Goal: Obtain resource: Download file/media

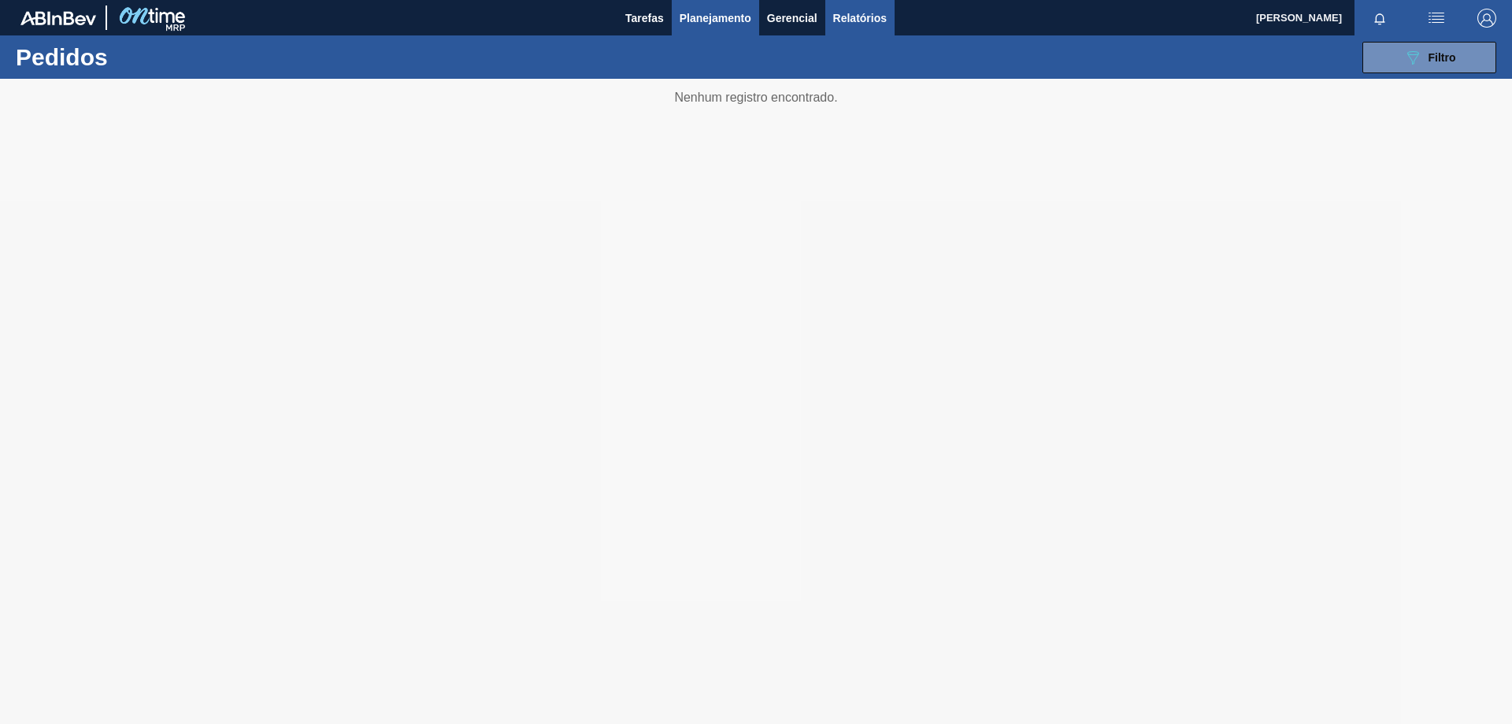
click at [866, 21] on span "Relatórios" at bounding box center [860, 18] width 54 height 19
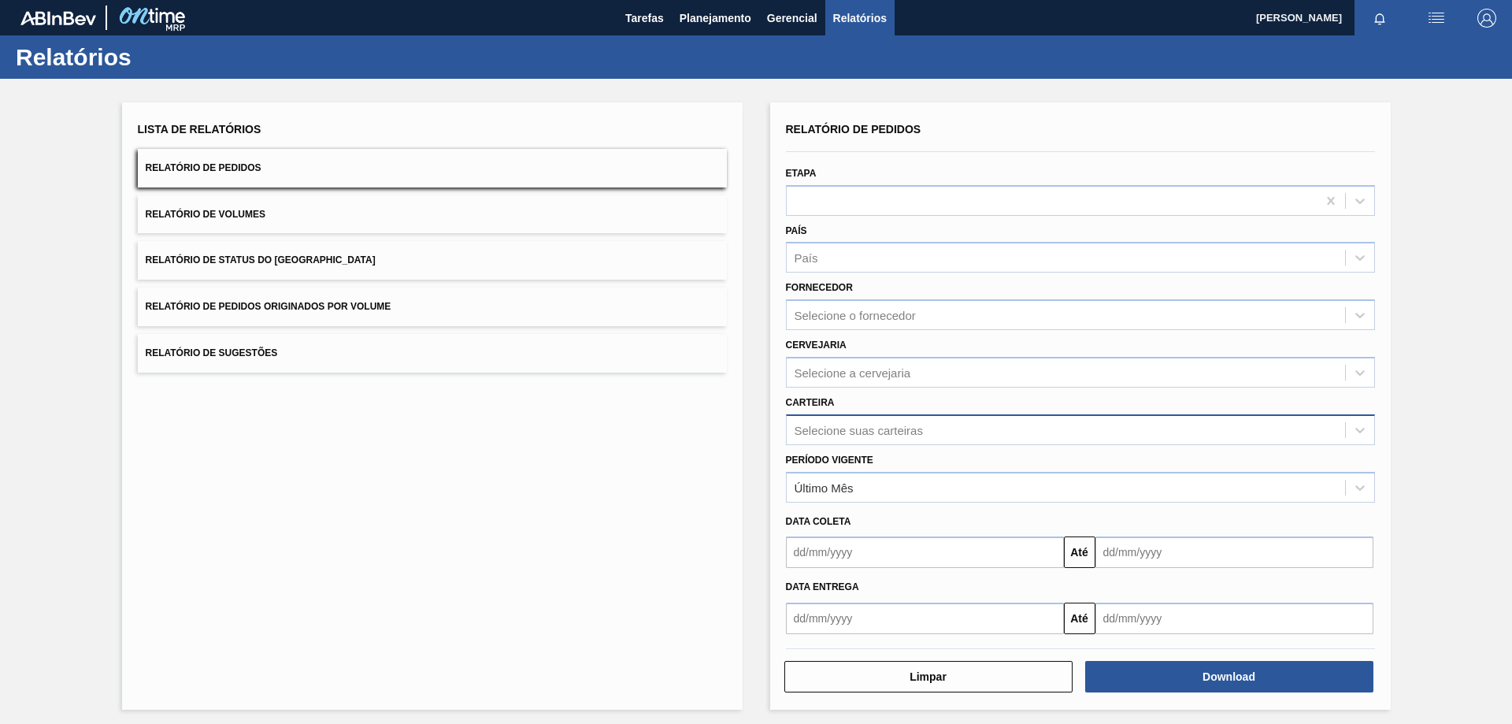
click at [838, 430] on div "Selecione suas carteiras" at bounding box center [859, 429] width 128 height 13
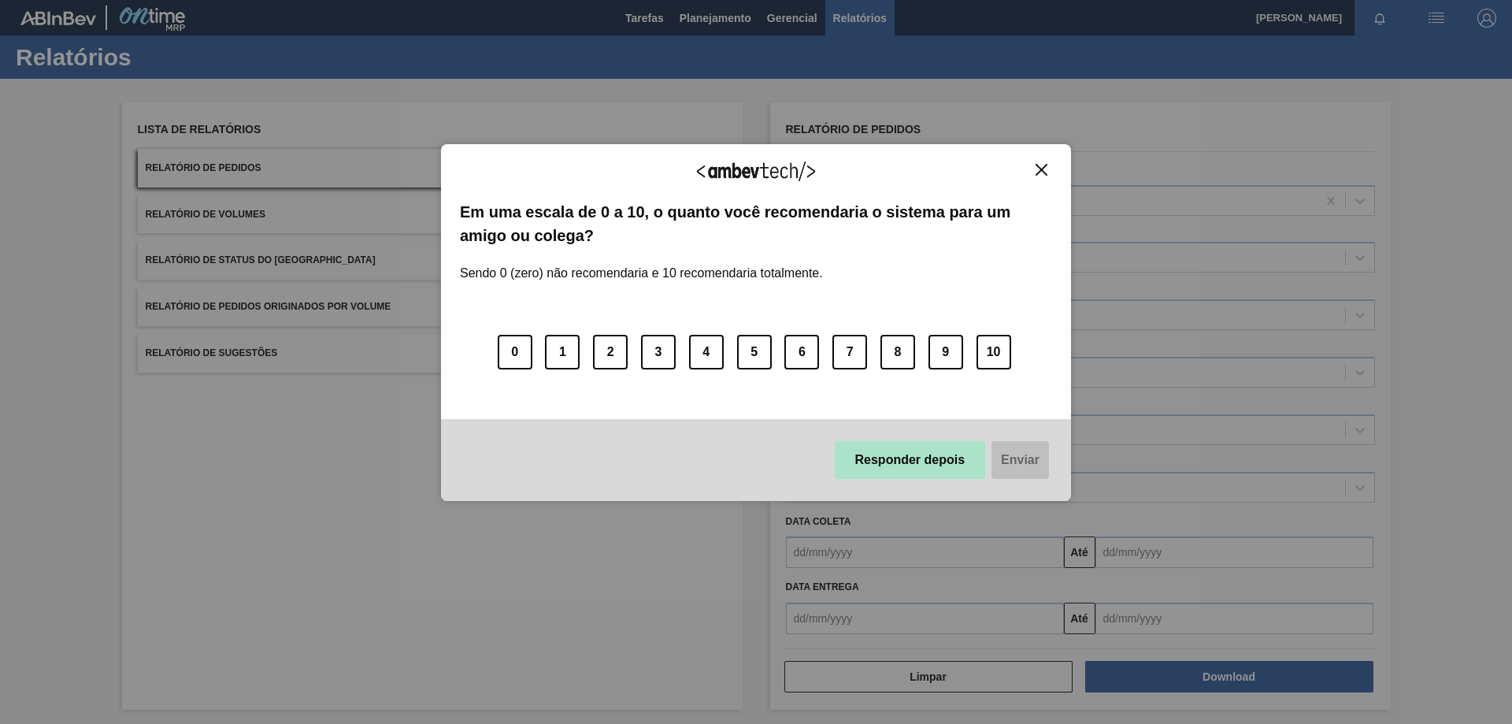
click at [890, 464] on button "Responder depois" at bounding box center [910, 460] width 151 height 38
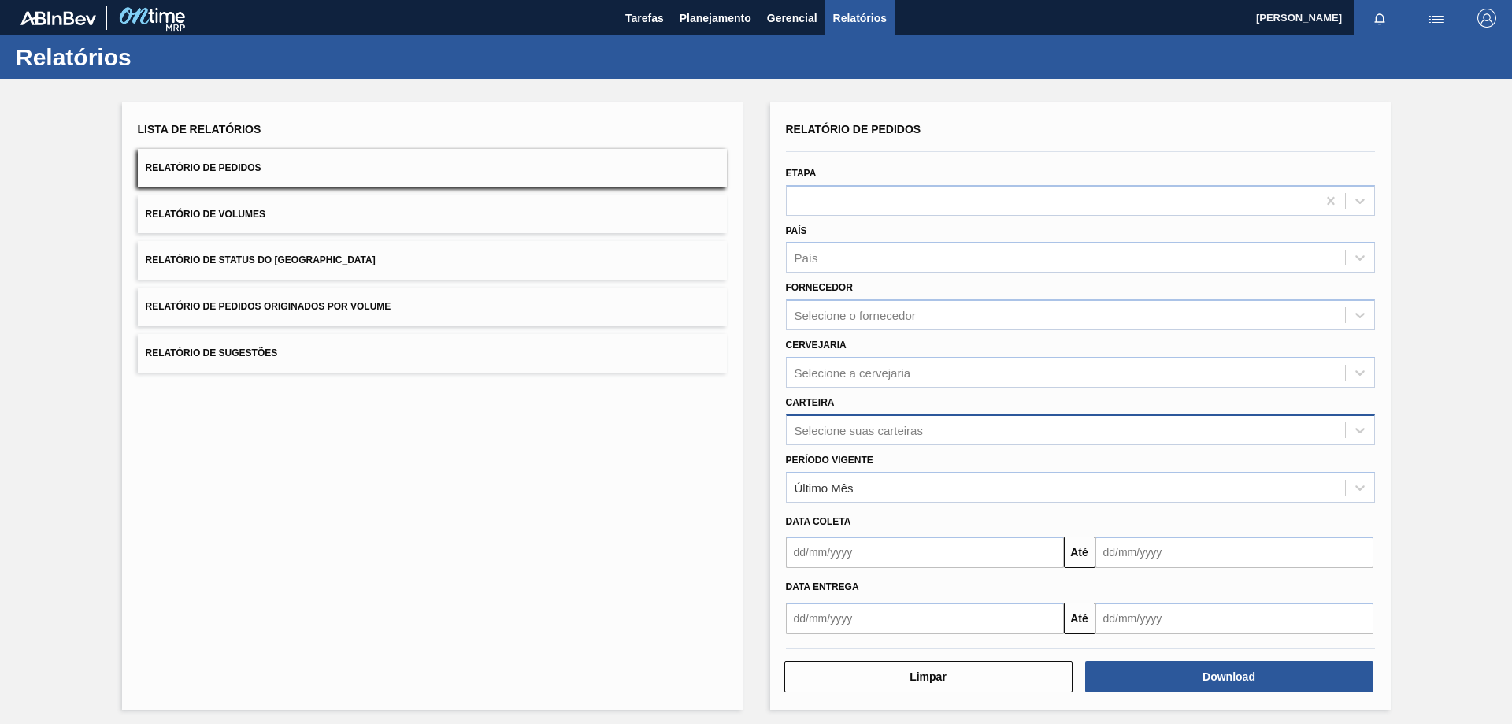
click at [847, 431] on div "Selecione suas carteiras" at bounding box center [859, 429] width 128 height 13
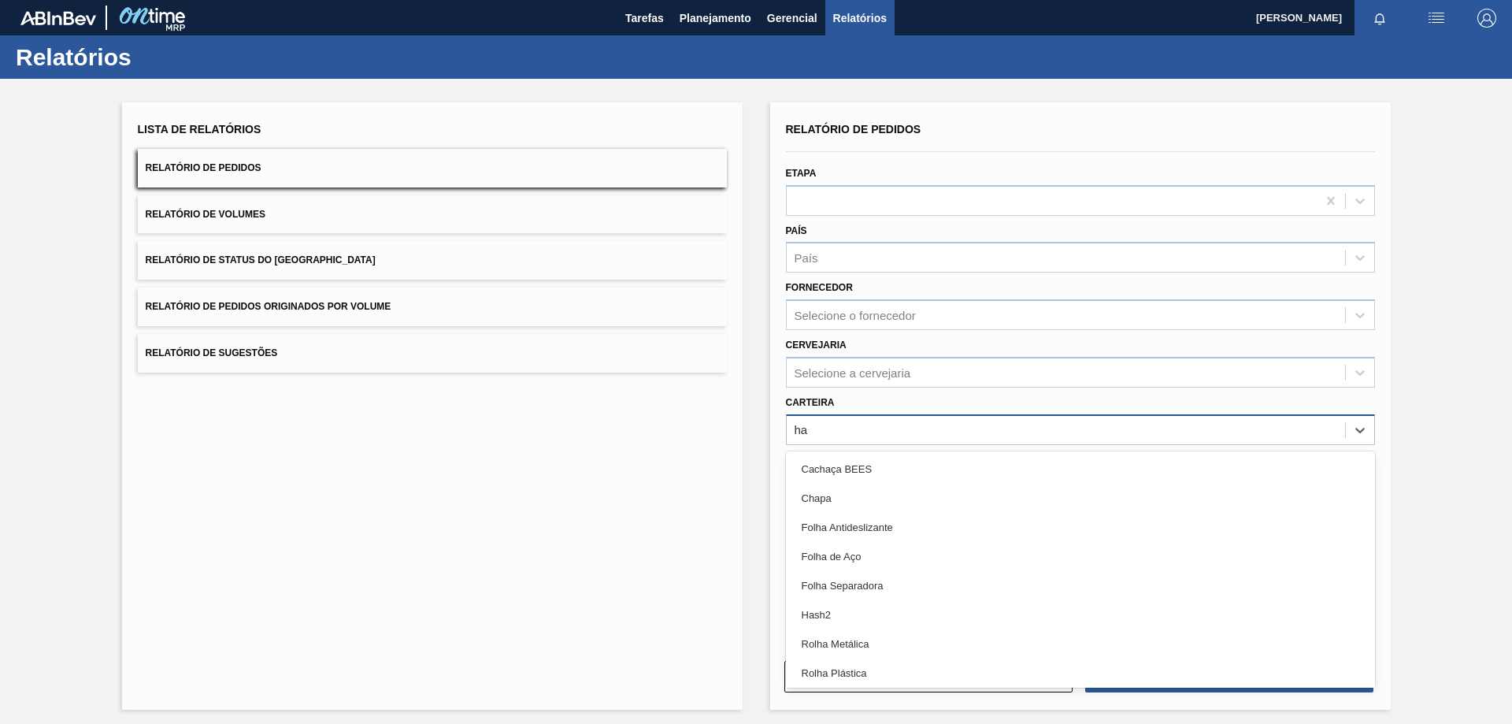
type input "h"
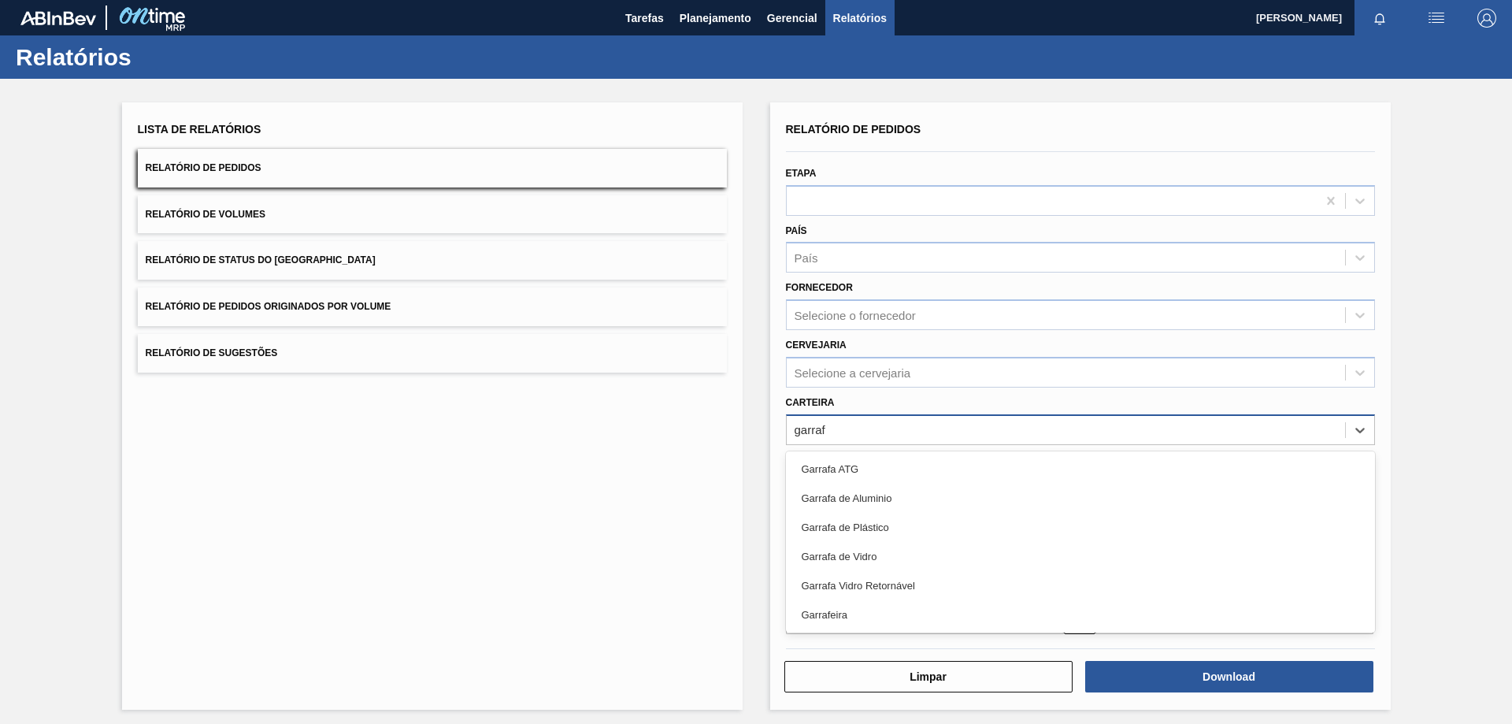
type input "garrafa"
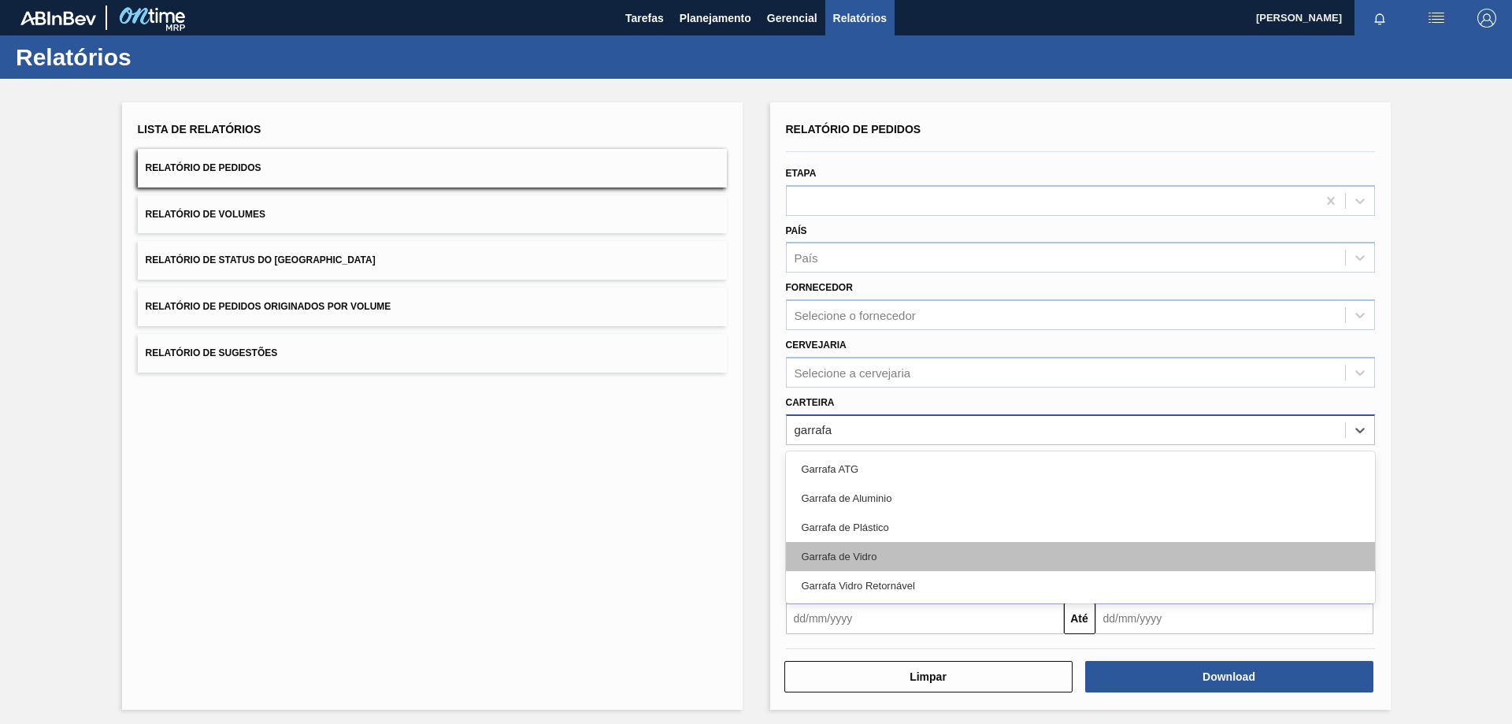
click at [870, 558] on div "Garrafa de Vidro" at bounding box center [1080, 556] width 589 height 29
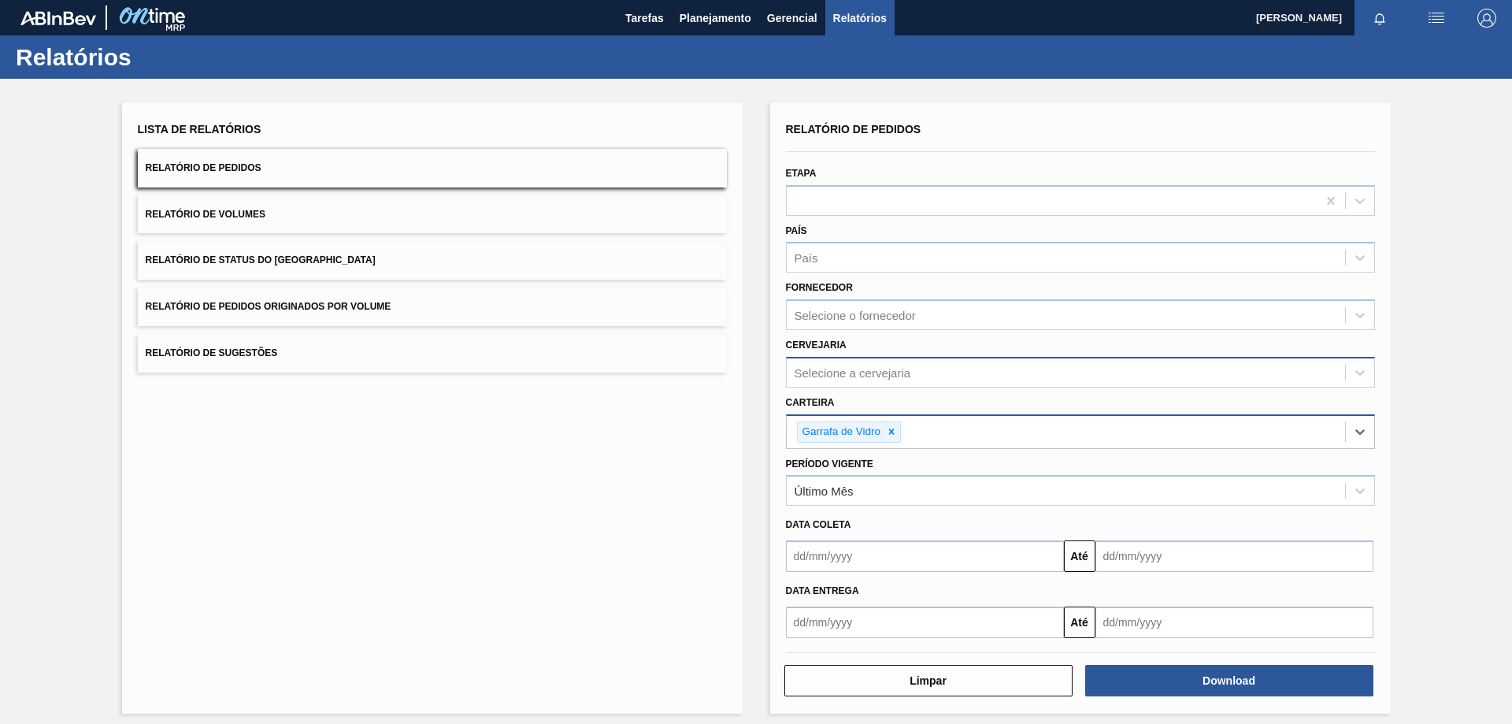
click at [842, 362] on div "Selecione a cervejaria" at bounding box center [1066, 372] width 558 height 23
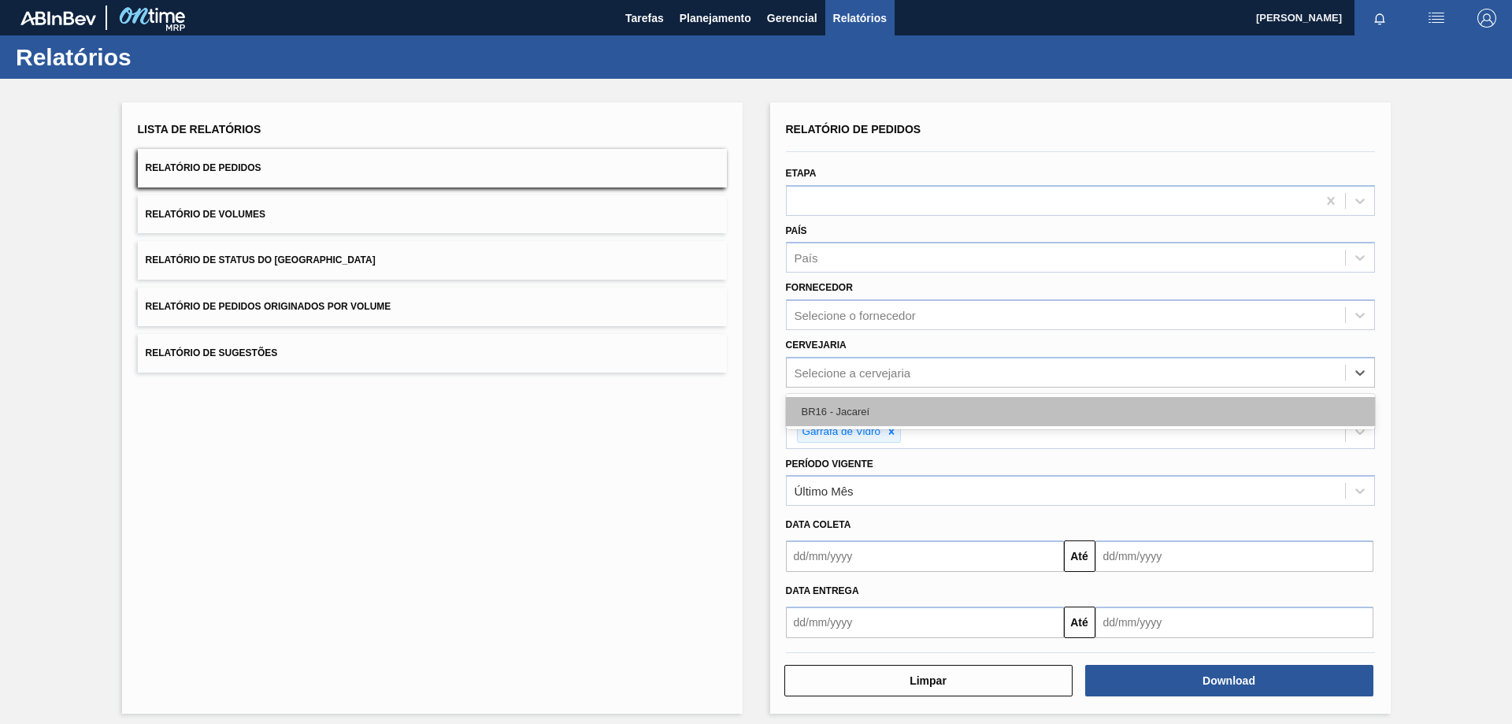
click at [839, 407] on div "BR16 - Jacareí" at bounding box center [1080, 411] width 589 height 29
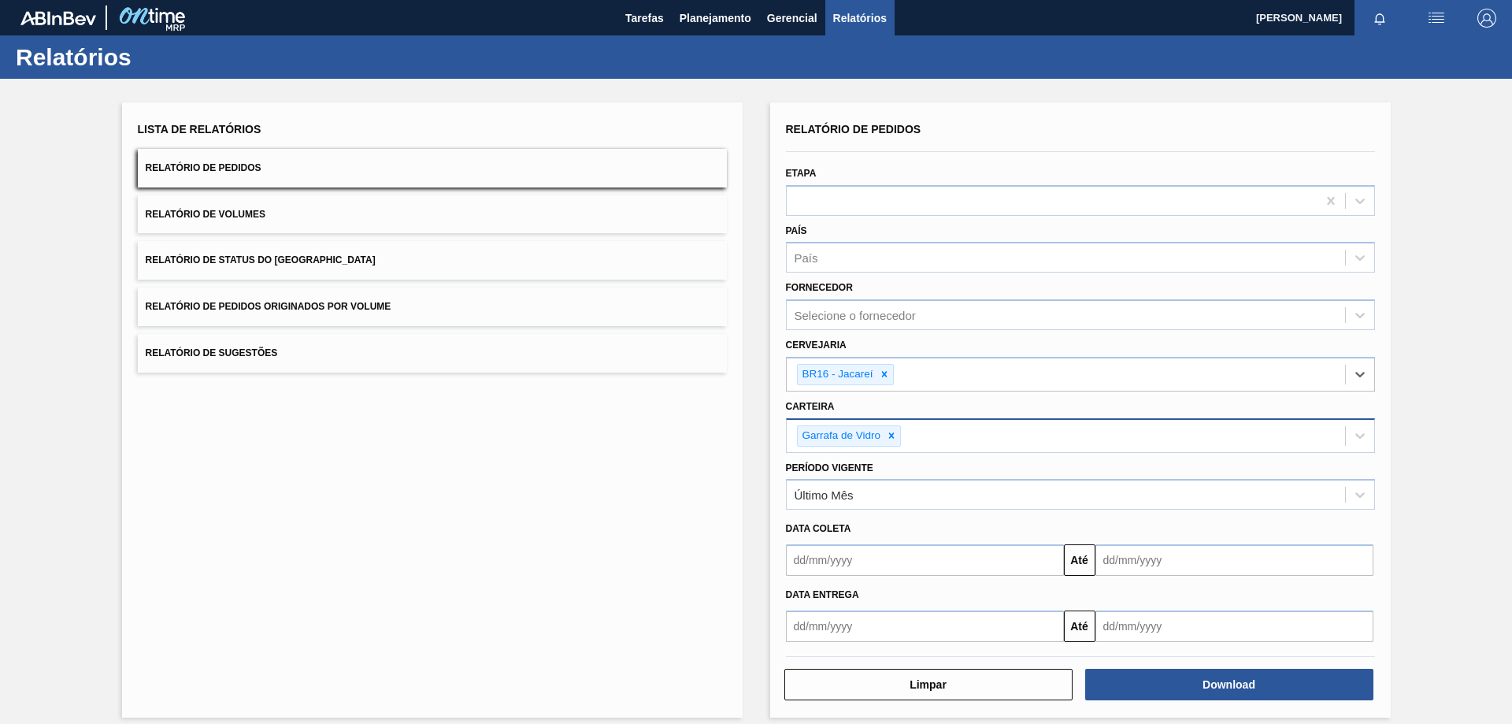
drag, startPoint x: 846, startPoint y: 559, endPoint x: 851, endPoint y: 544, distance: 15.7
click at [846, 559] on input "text" at bounding box center [925, 560] width 278 height 32
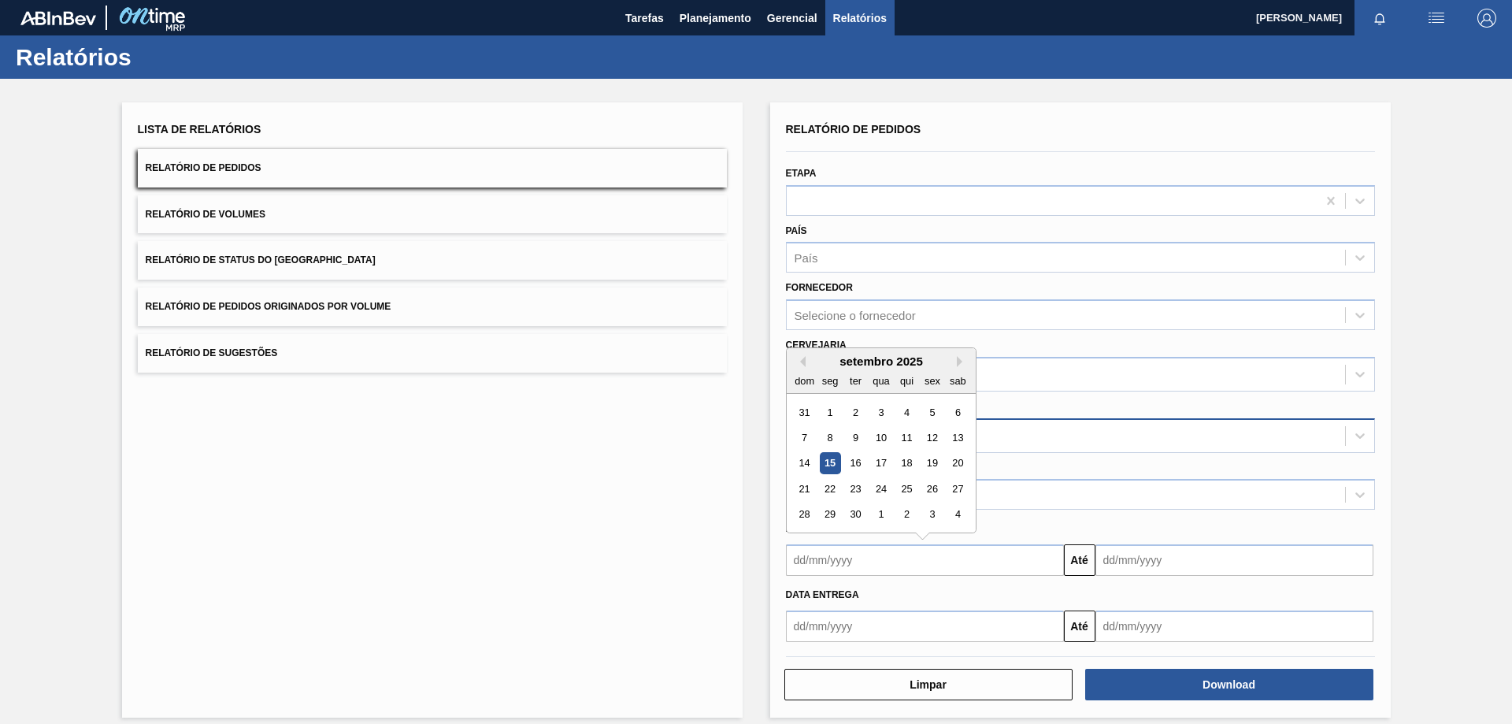
click at [829, 465] on div "15" at bounding box center [829, 463] width 21 height 21
type input "[DATE]"
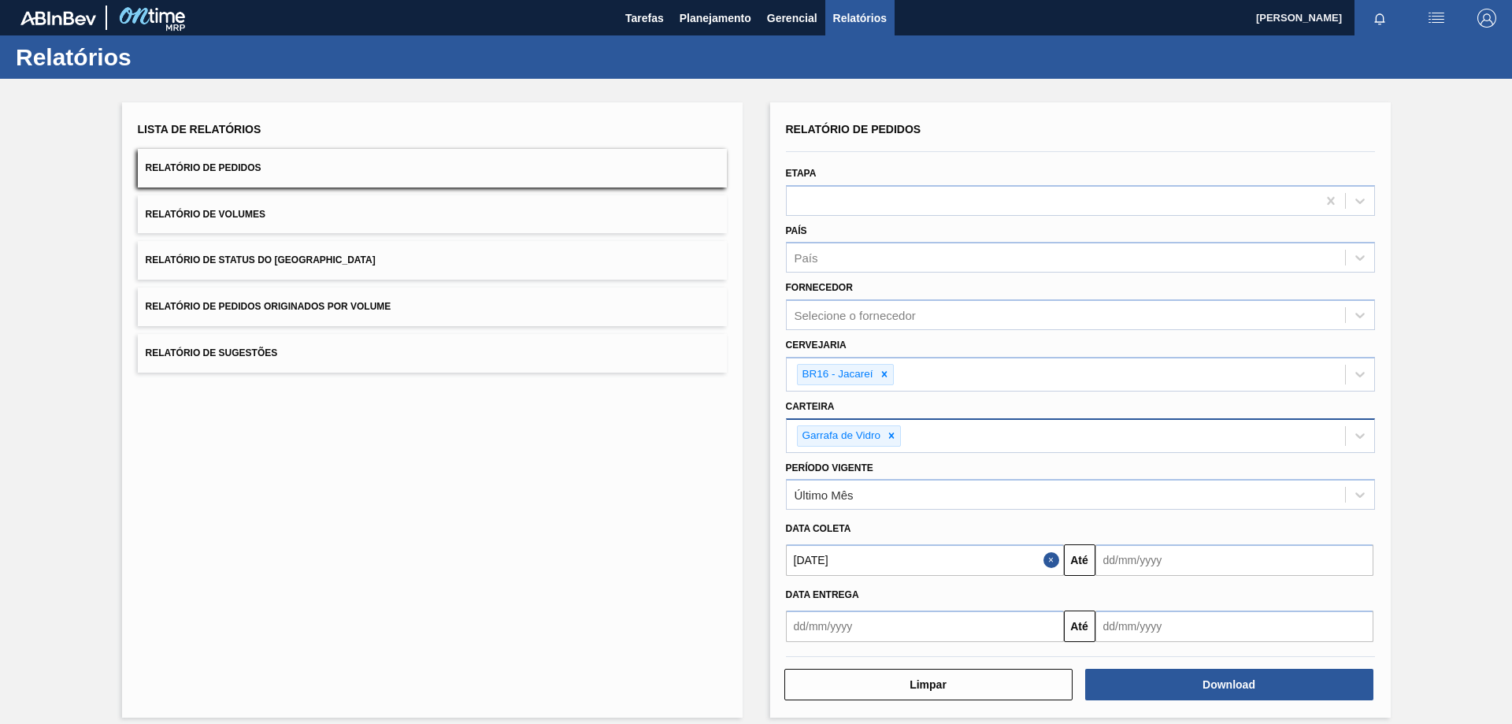
click at [1138, 622] on input "text" at bounding box center [1235, 626] width 278 height 32
click at [1497, 432] on div "Lista de Relatórios Relatório de Pedidos Relatório de Volumes Relatório de Stat…" at bounding box center [756, 408] width 1512 height 658
click at [1139, 569] on input "text" at bounding box center [1235, 560] width 278 height 32
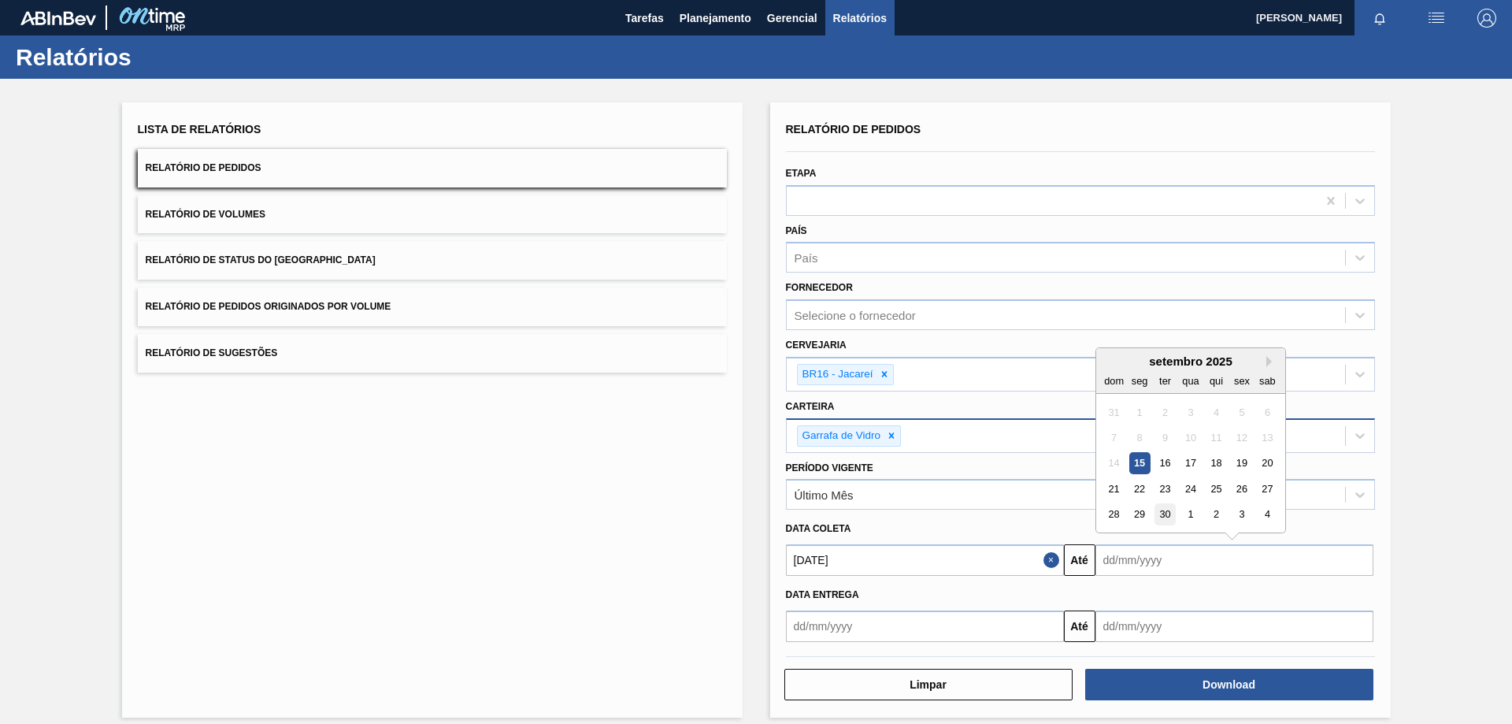
click at [1166, 510] on div "30" at bounding box center [1164, 514] width 21 height 21
type input "[DATE]"
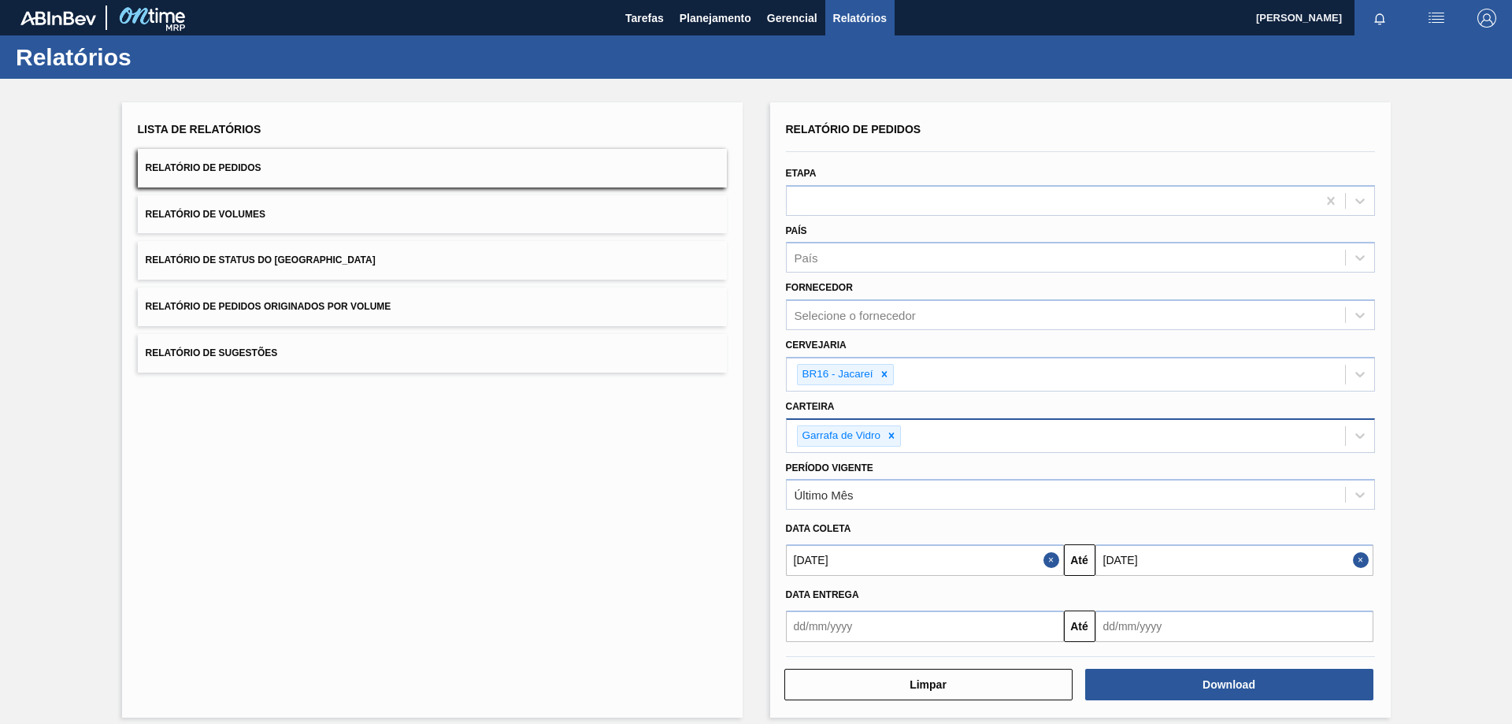
click at [365, 581] on div "Lista de Relatórios Relatório de Pedidos Relatório de Volumes Relatório de Stat…" at bounding box center [432, 409] width 621 height 615
click at [1176, 684] on button "Download" at bounding box center [1229, 685] width 288 height 32
click at [1220, 682] on button "Download" at bounding box center [1229, 685] width 288 height 32
